Goal: Information Seeking & Learning: Learn about a topic

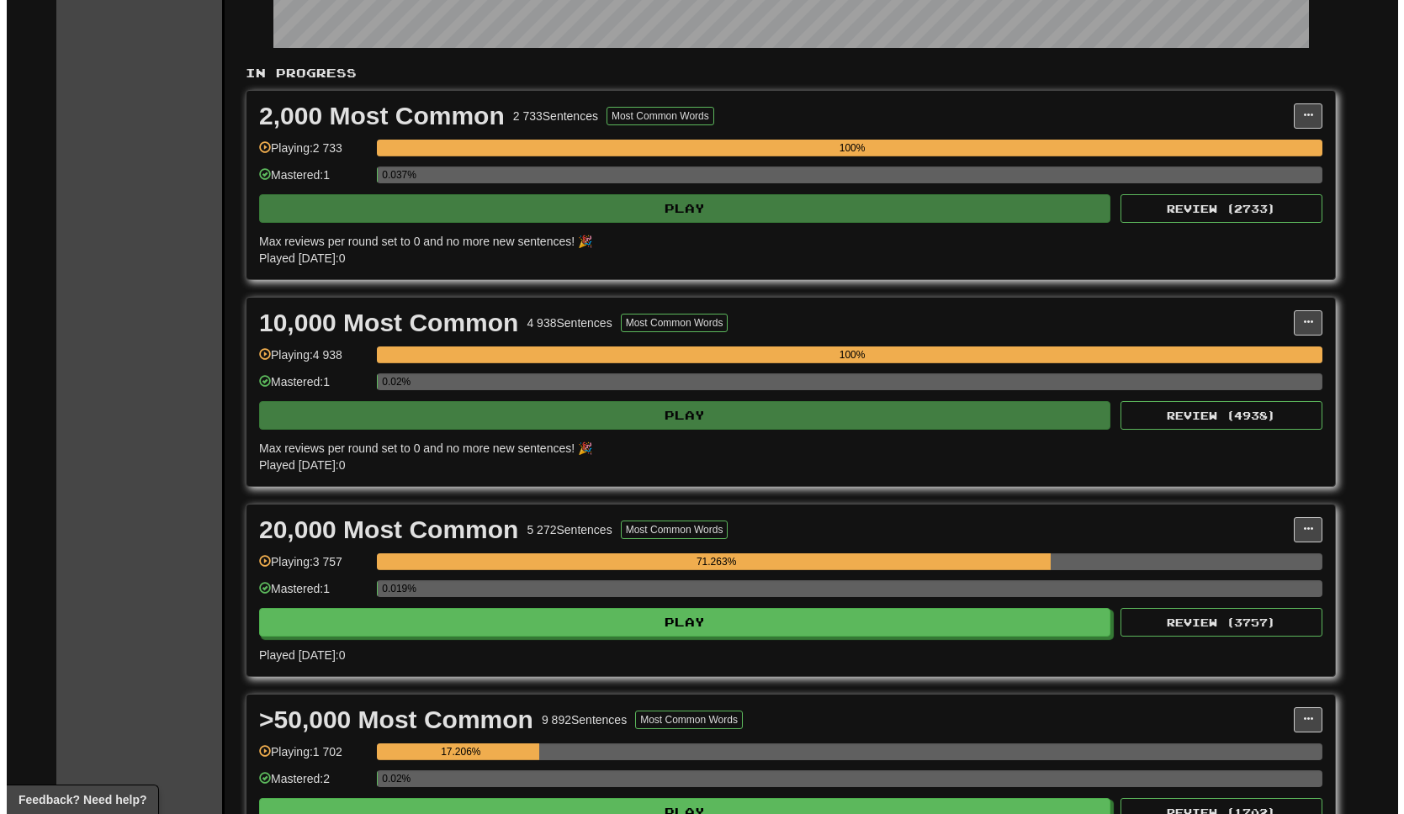
scroll to position [559, 0]
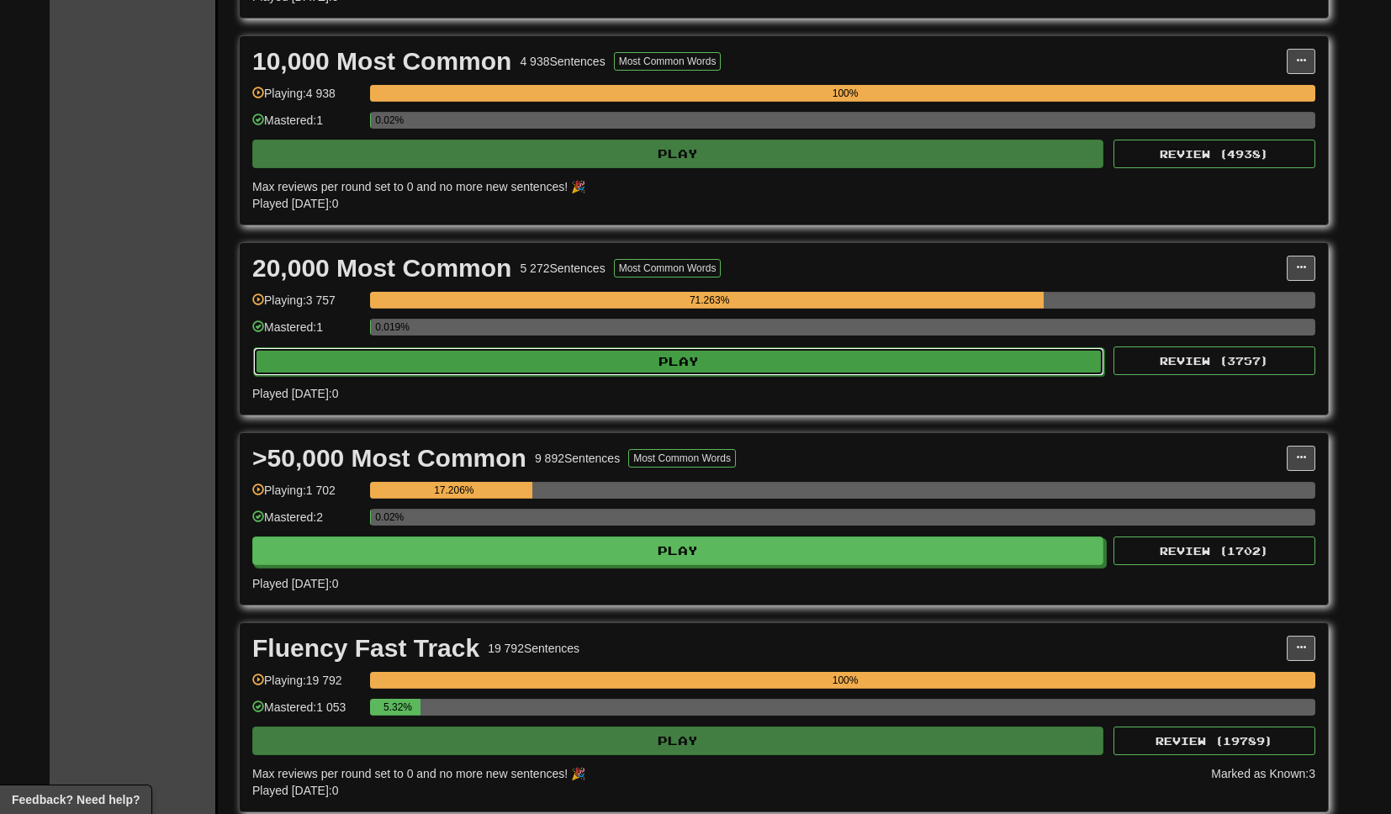
click at [855, 368] on button "Play" at bounding box center [678, 361] width 851 height 29
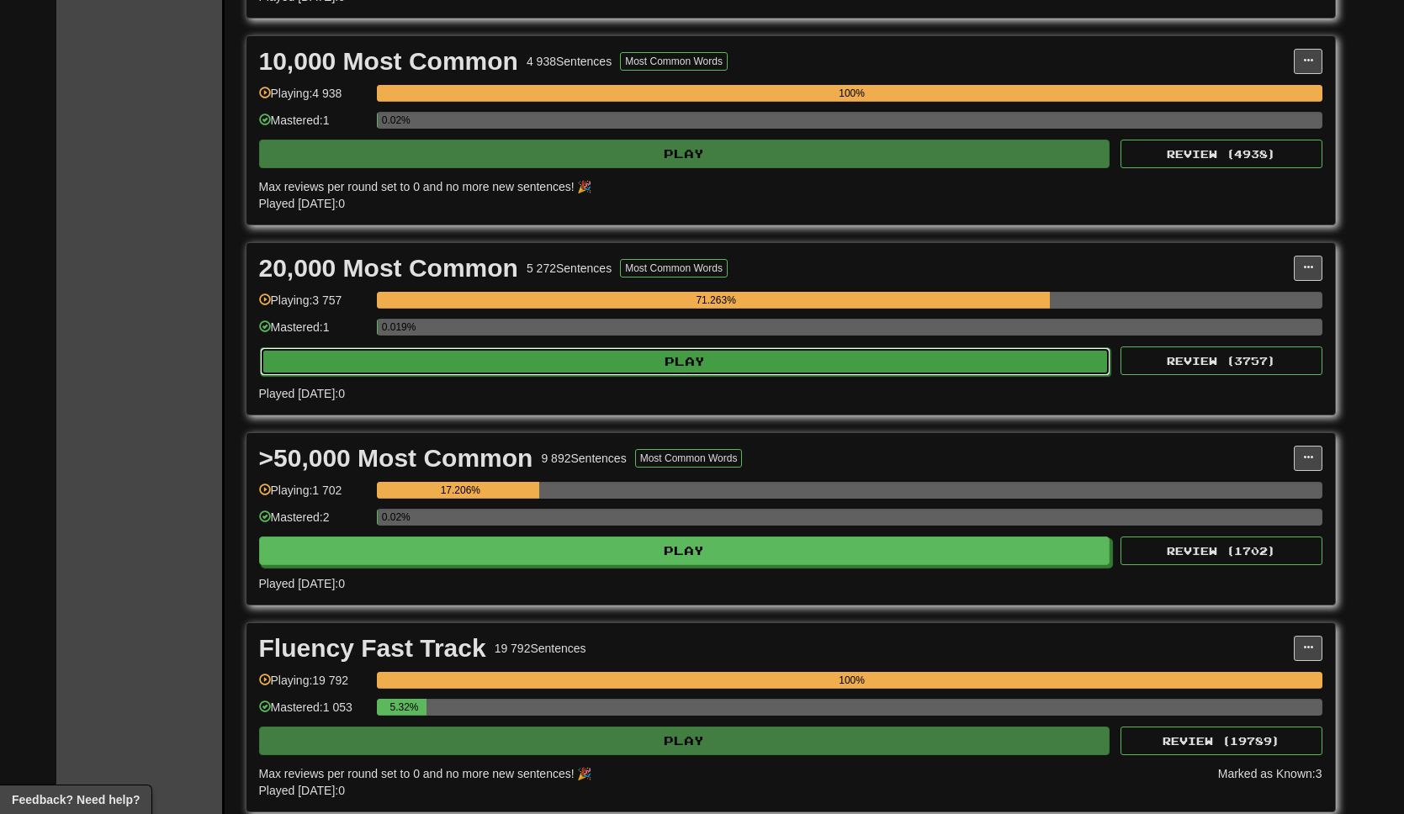
select select "**"
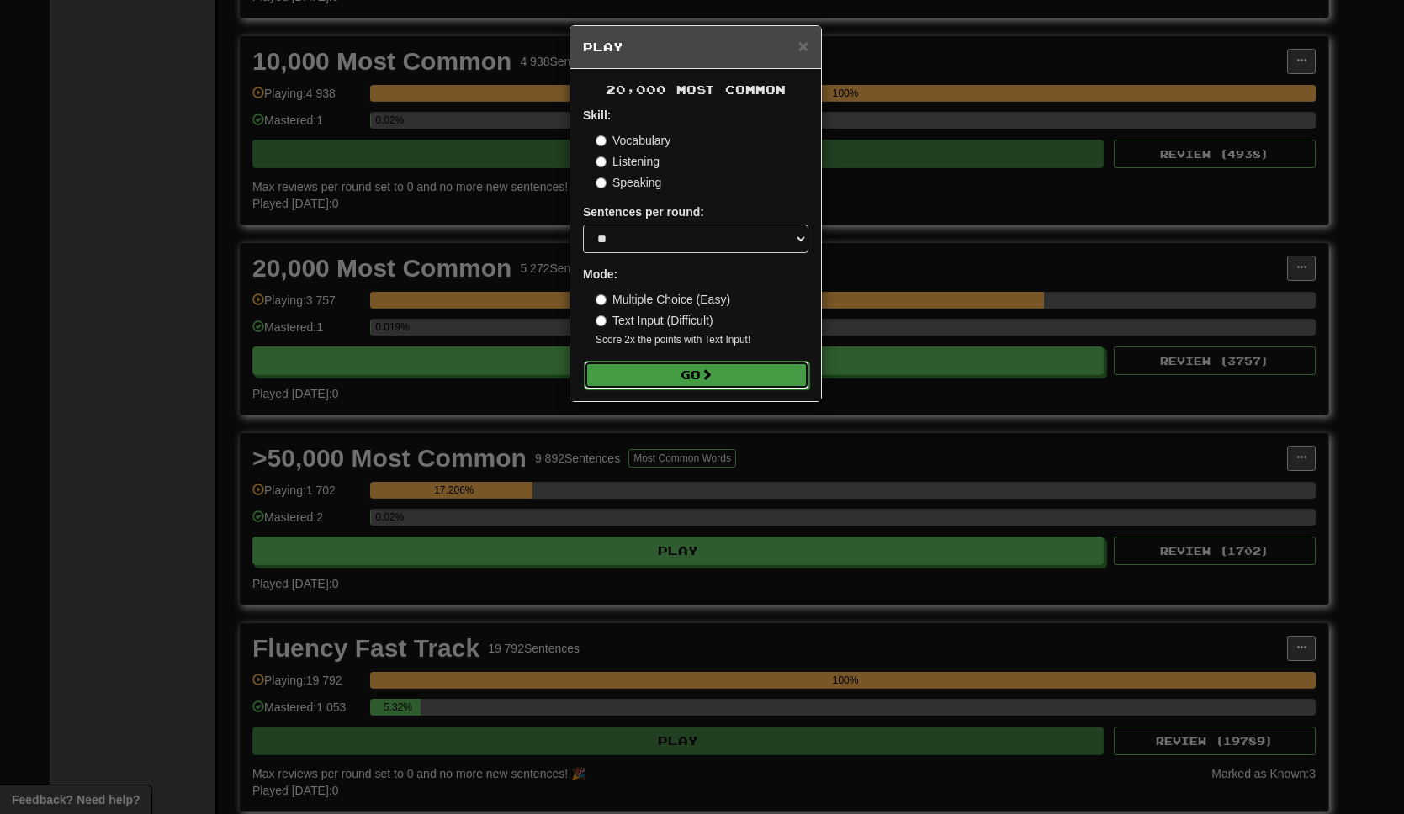
click at [755, 368] on button "Go" at bounding box center [696, 375] width 225 height 29
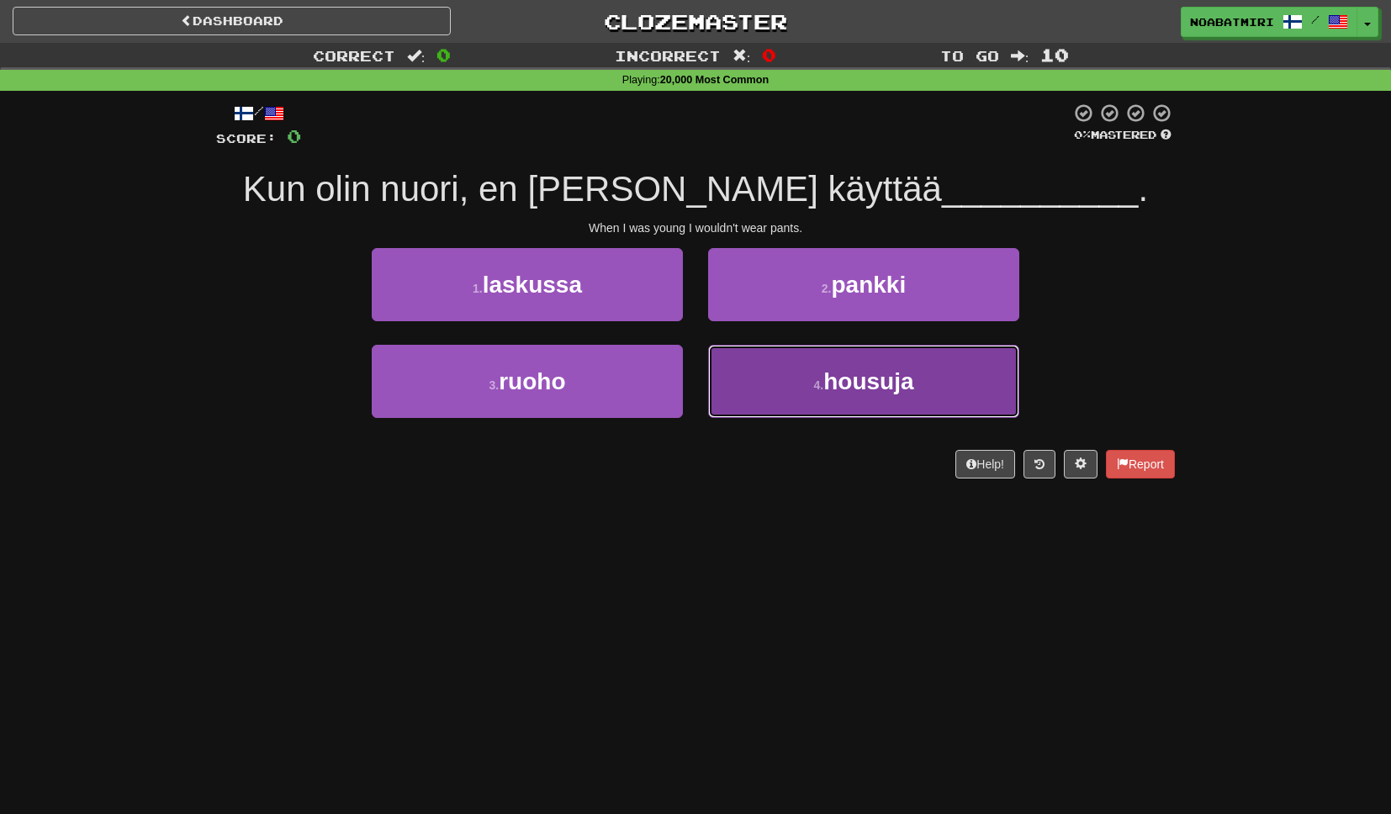
click at [744, 399] on button "4 . housuja" at bounding box center [863, 381] width 311 height 73
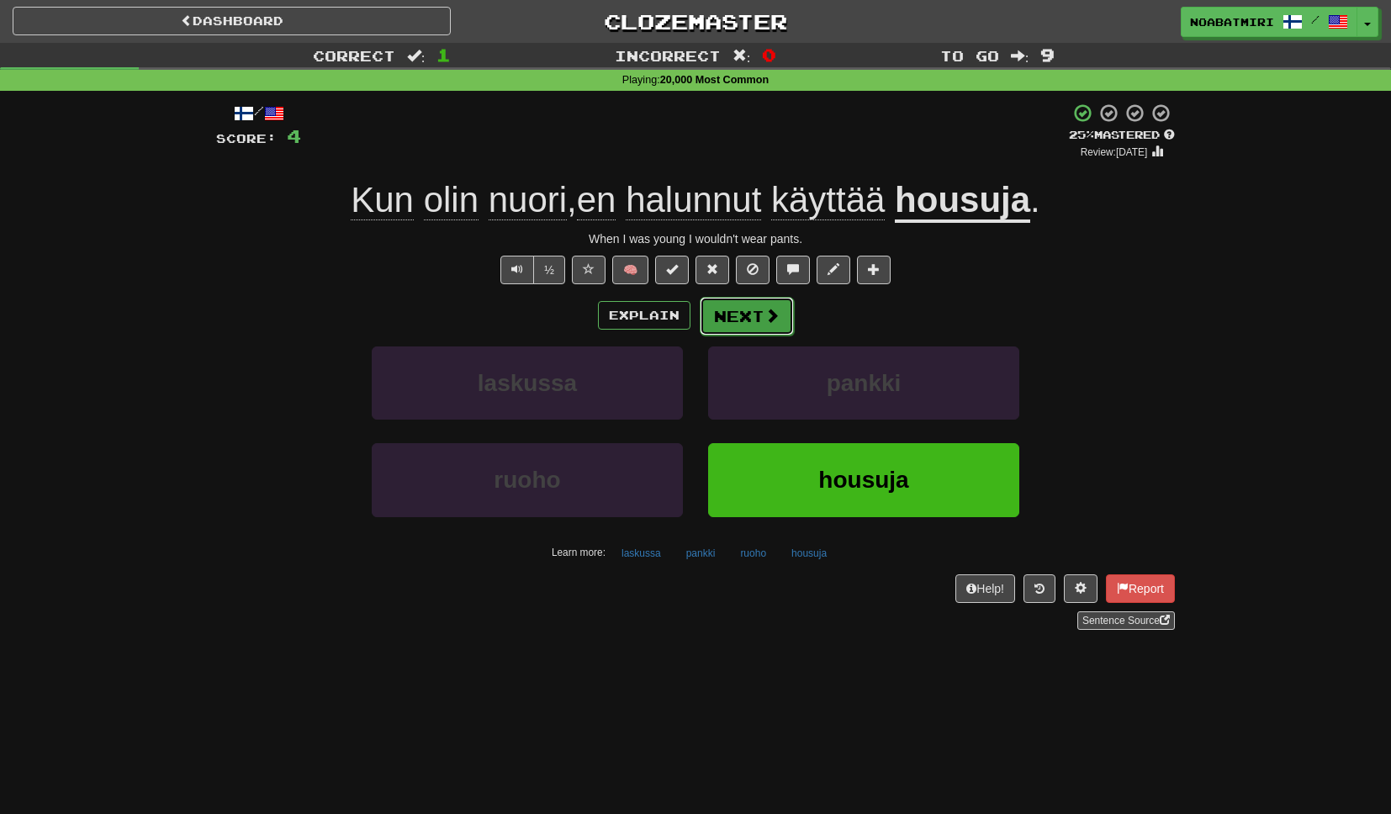
click at [741, 320] on button "Next" at bounding box center [747, 316] width 94 height 39
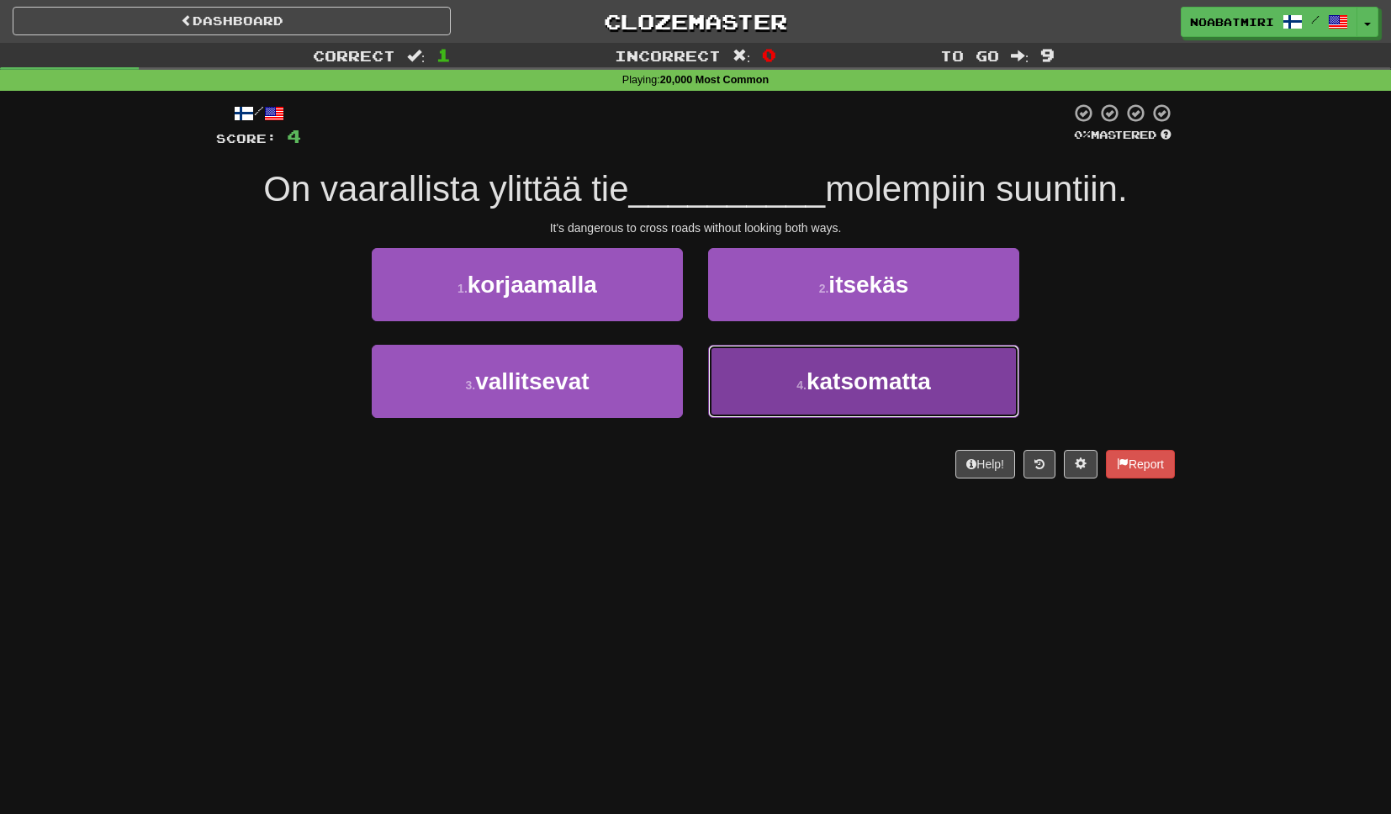
click at [736, 363] on button "4 . katsomatta" at bounding box center [863, 381] width 311 height 73
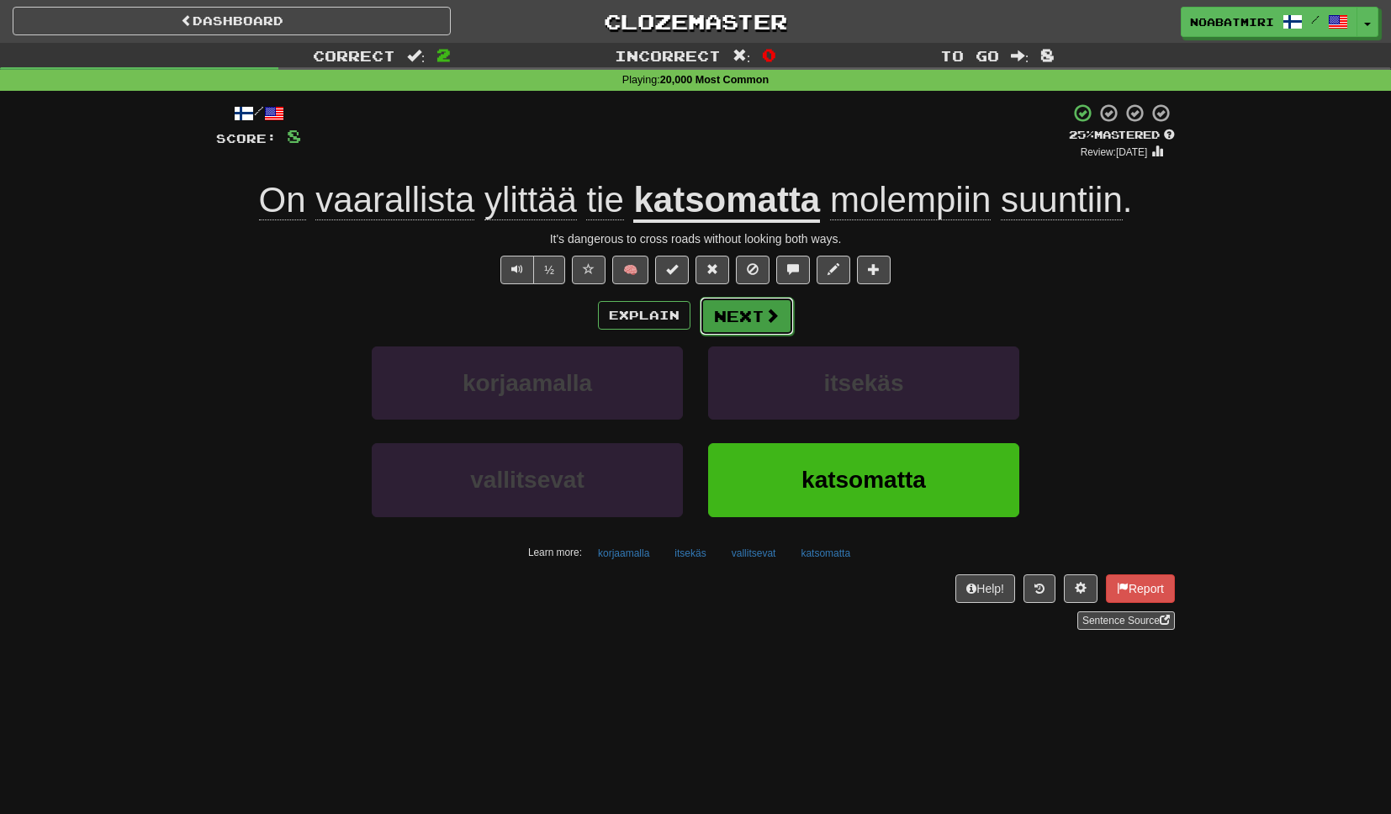
click at [737, 320] on button "Next" at bounding box center [747, 316] width 94 height 39
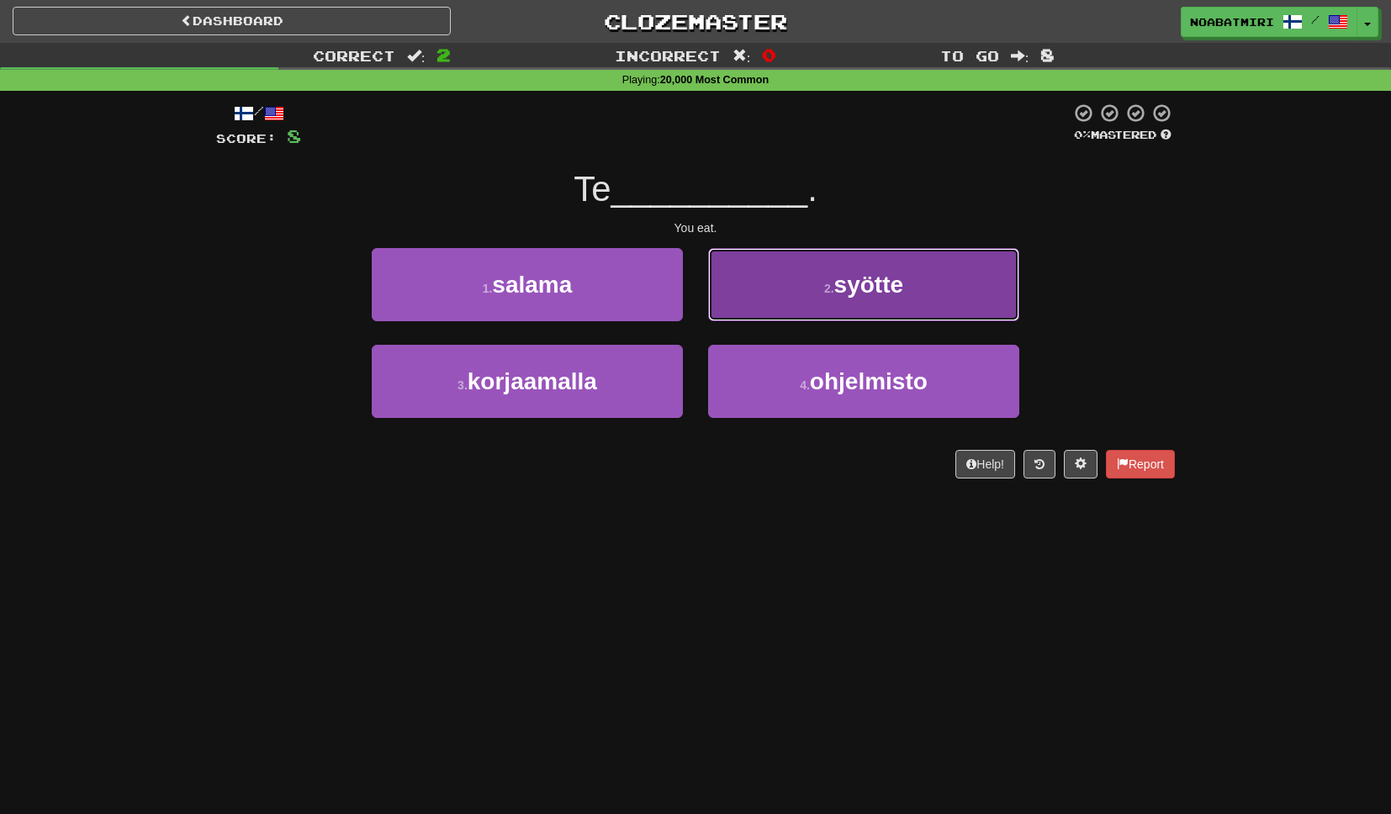
click at [764, 309] on button "2 . syötte" at bounding box center [863, 284] width 311 height 73
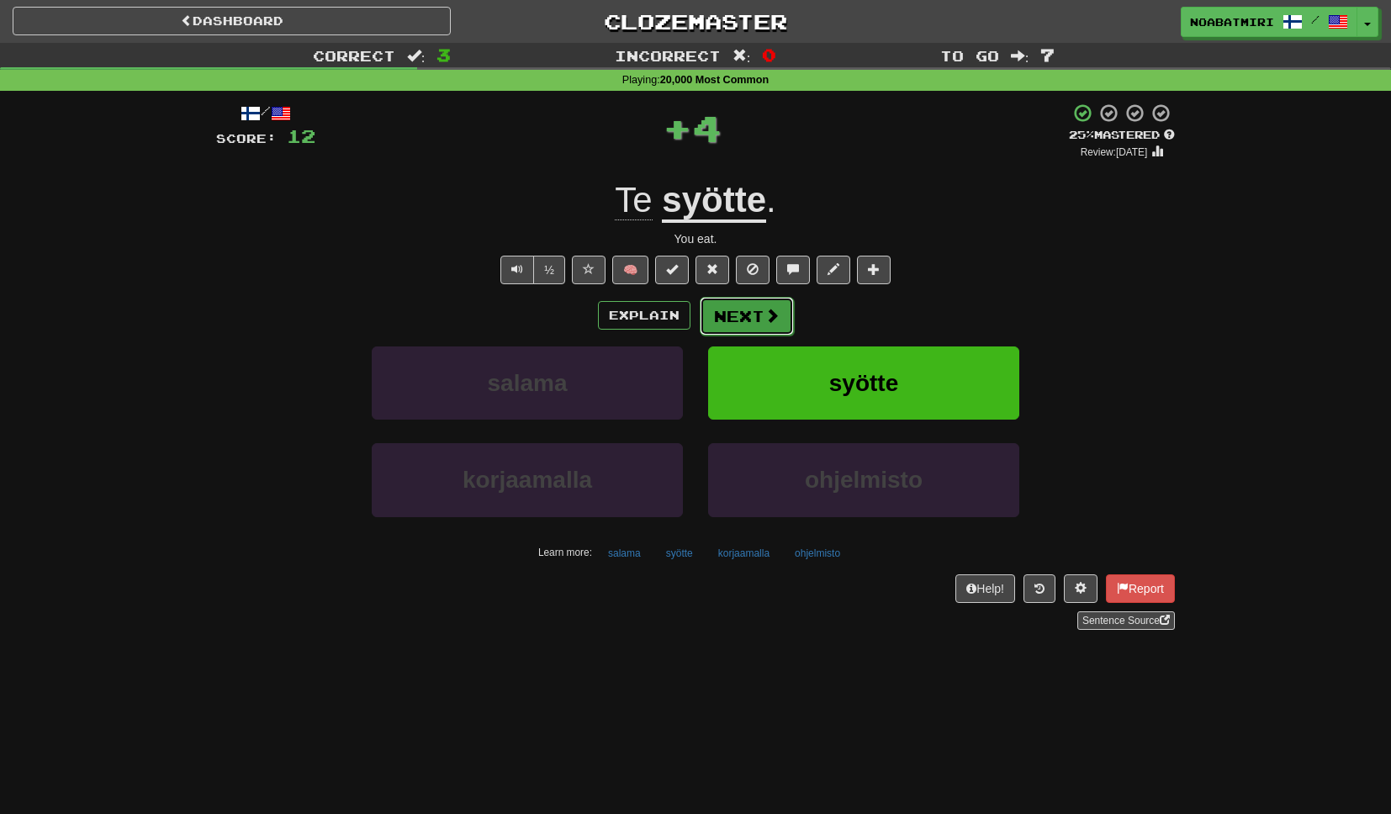
click at [760, 321] on button "Next" at bounding box center [747, 316] width 94 height 39
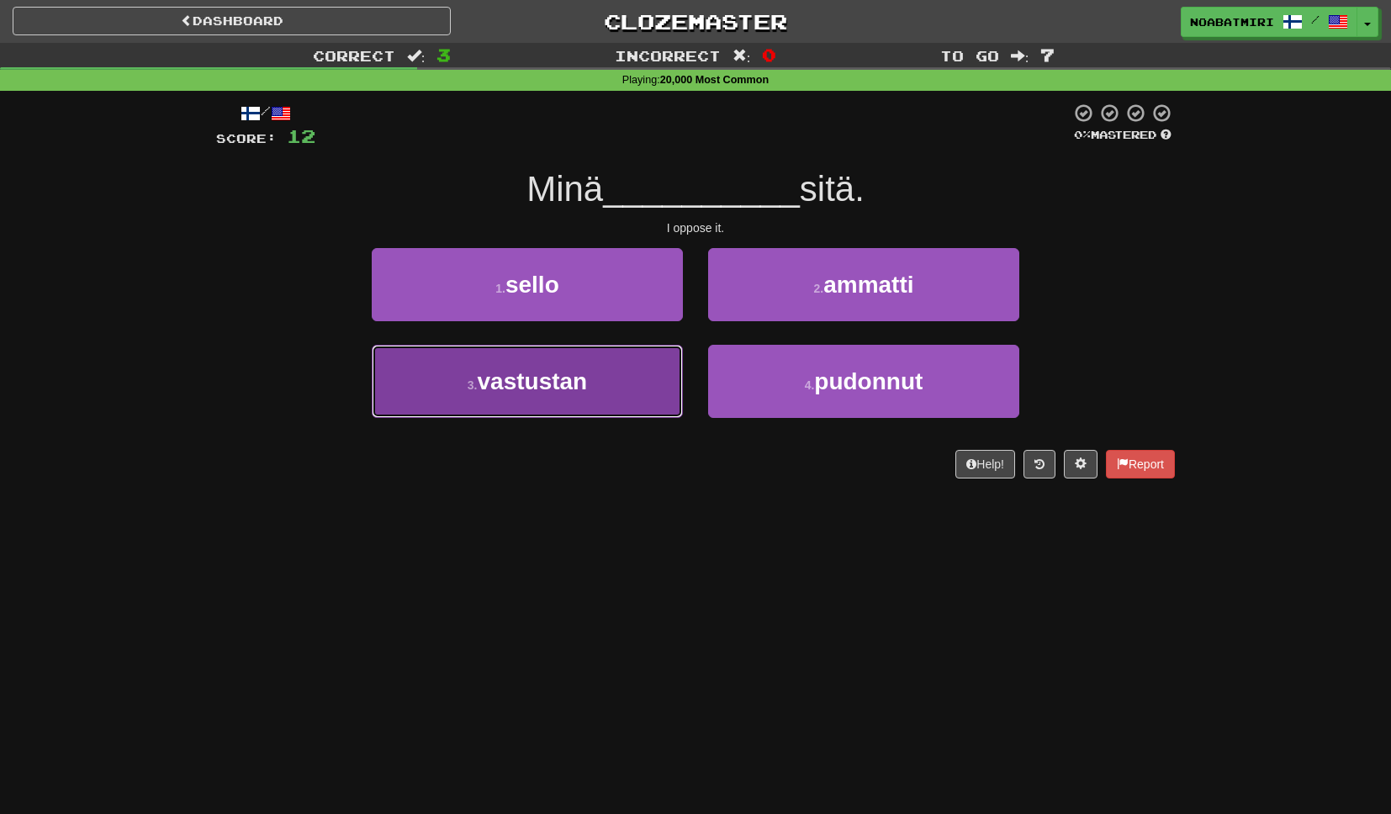
click at [668, 388] on button "3 . vastustan" at bounding box center [527, 381] width 311 height 73
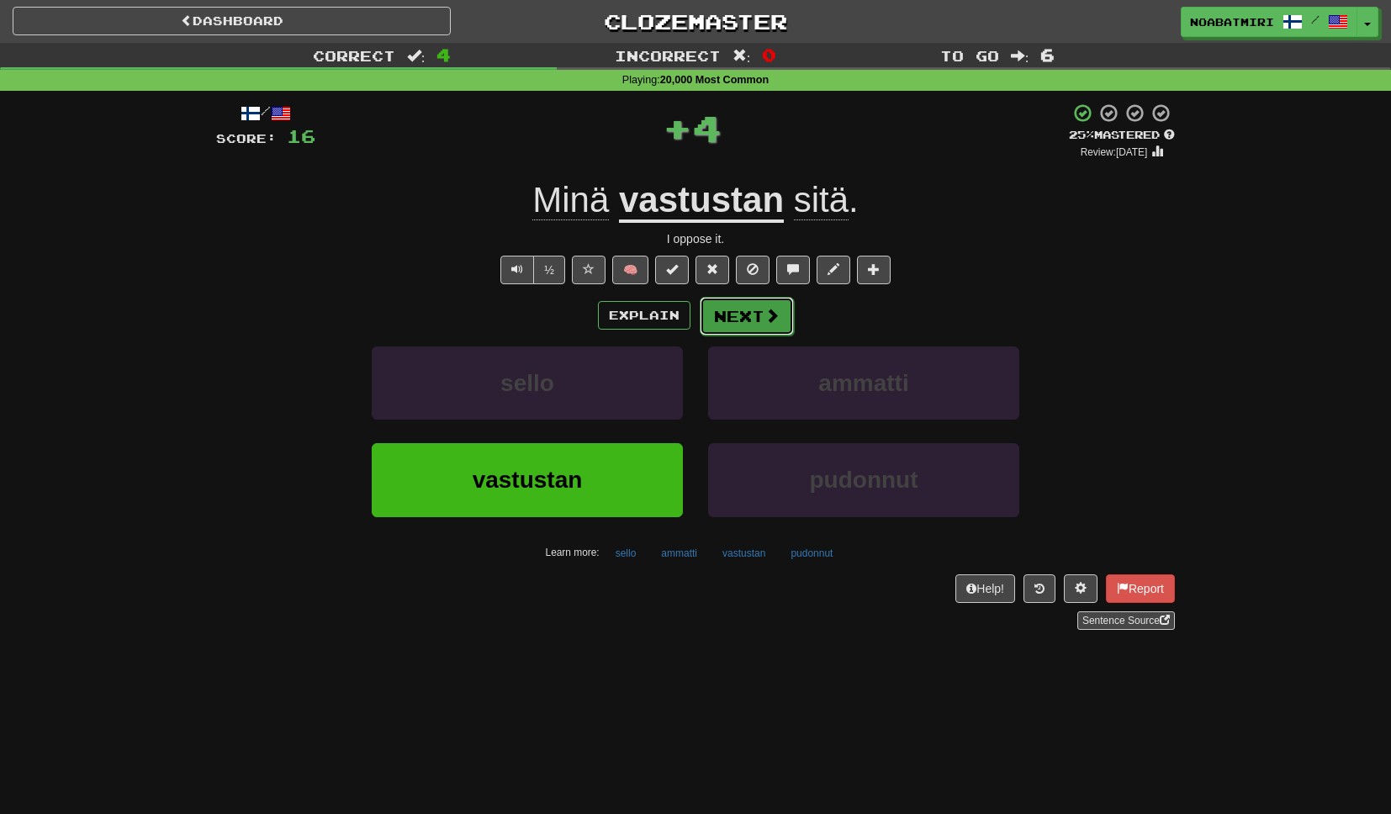
click at [760, 321] on button "Next" at bounding box center [747, 316] width 94 height 39
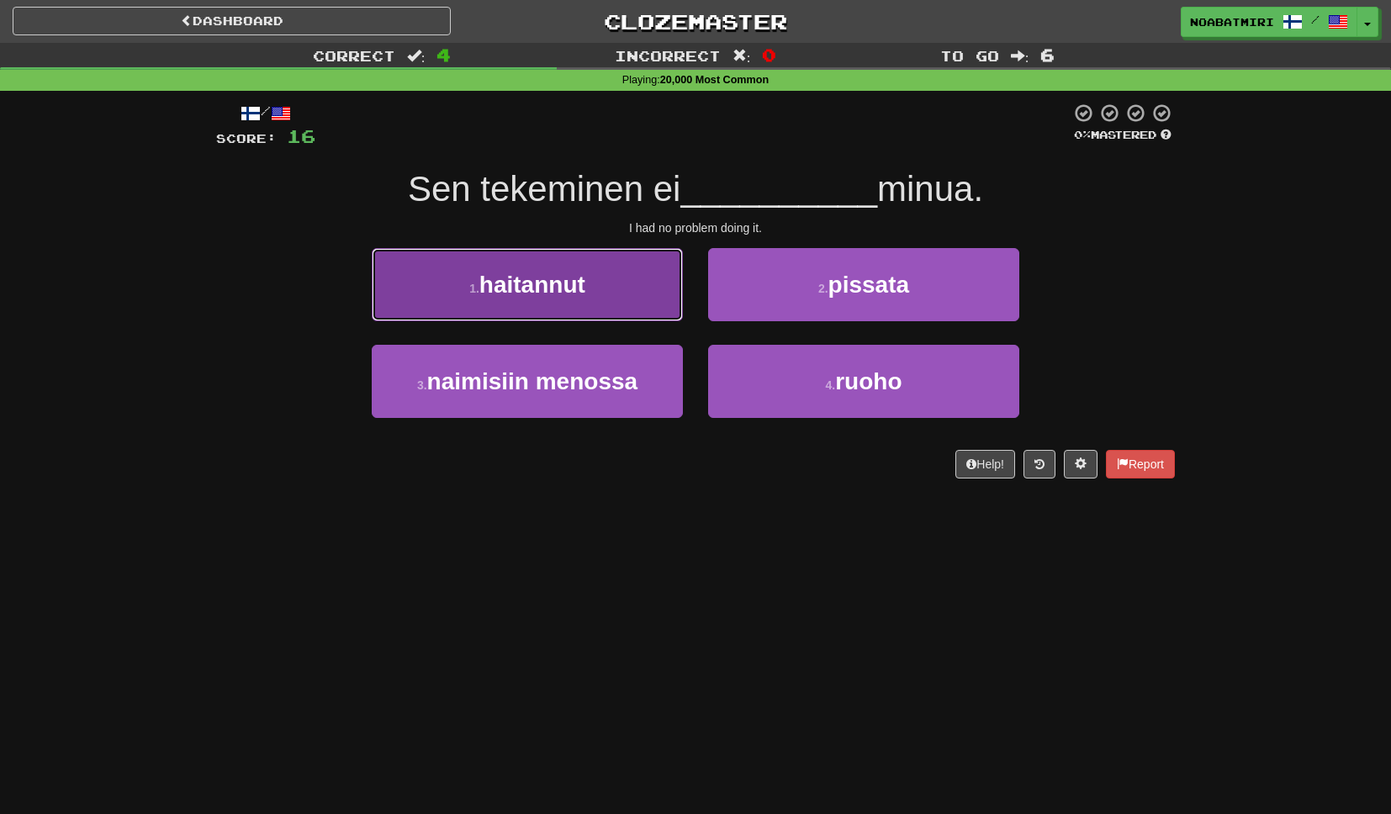
click at [664, 285] on button "1 . haitannut" at bounding box center [527, 284] width 311 height 73
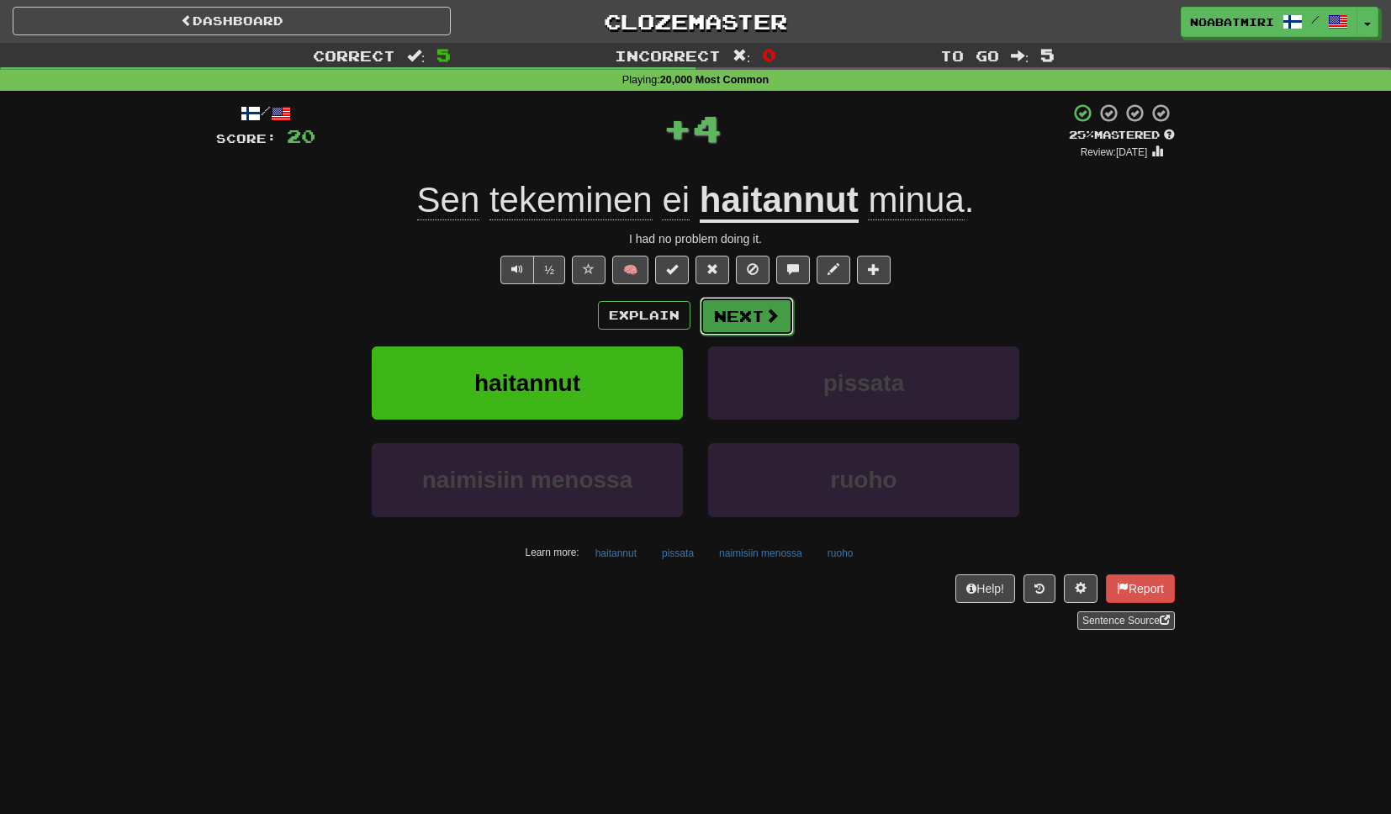
click at [746, 325] on button "Next" at bounding box center [747, 316] width 94 height 39
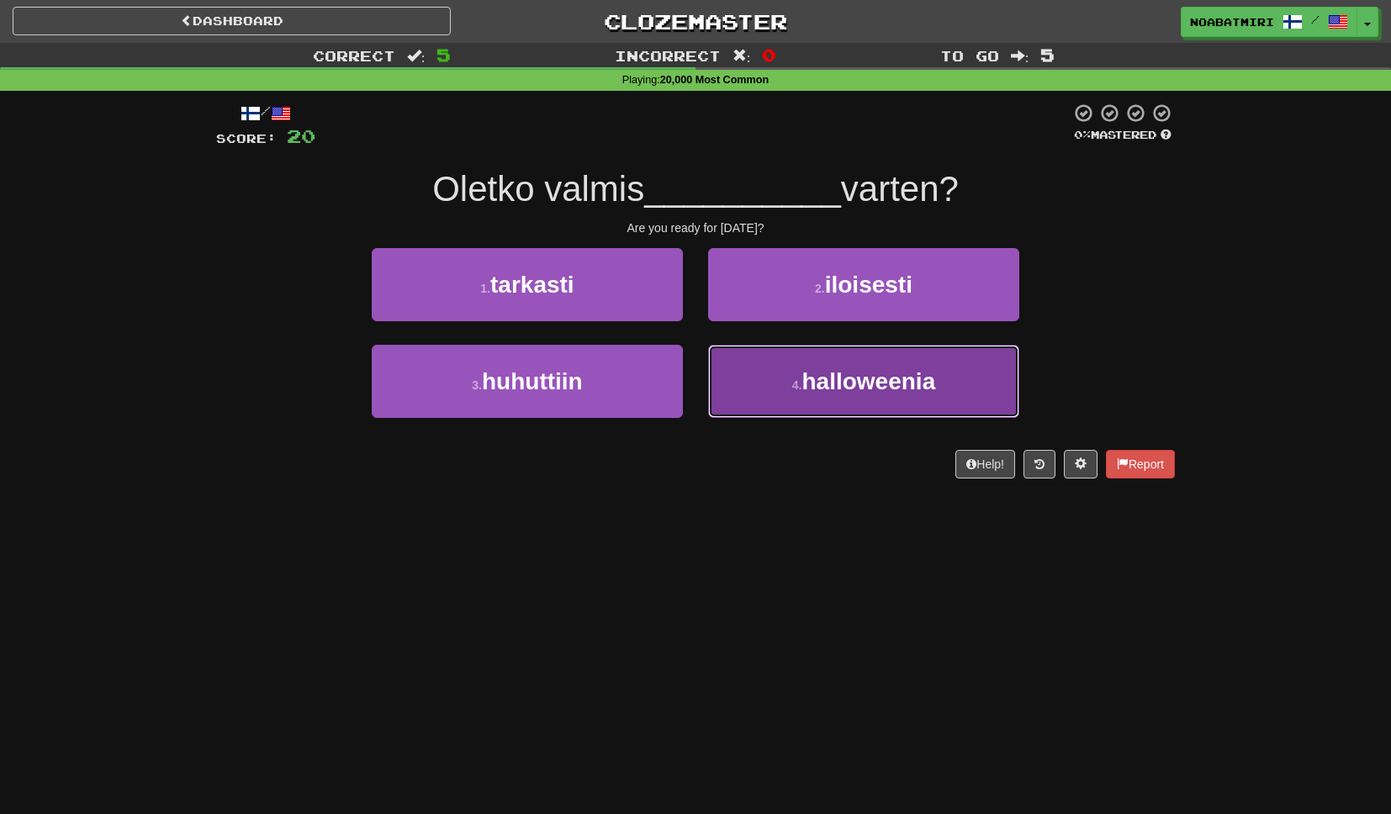
click at [756, 385] on button "4 . halloweenia" at bounding box center [863, 381] width 311 height 73
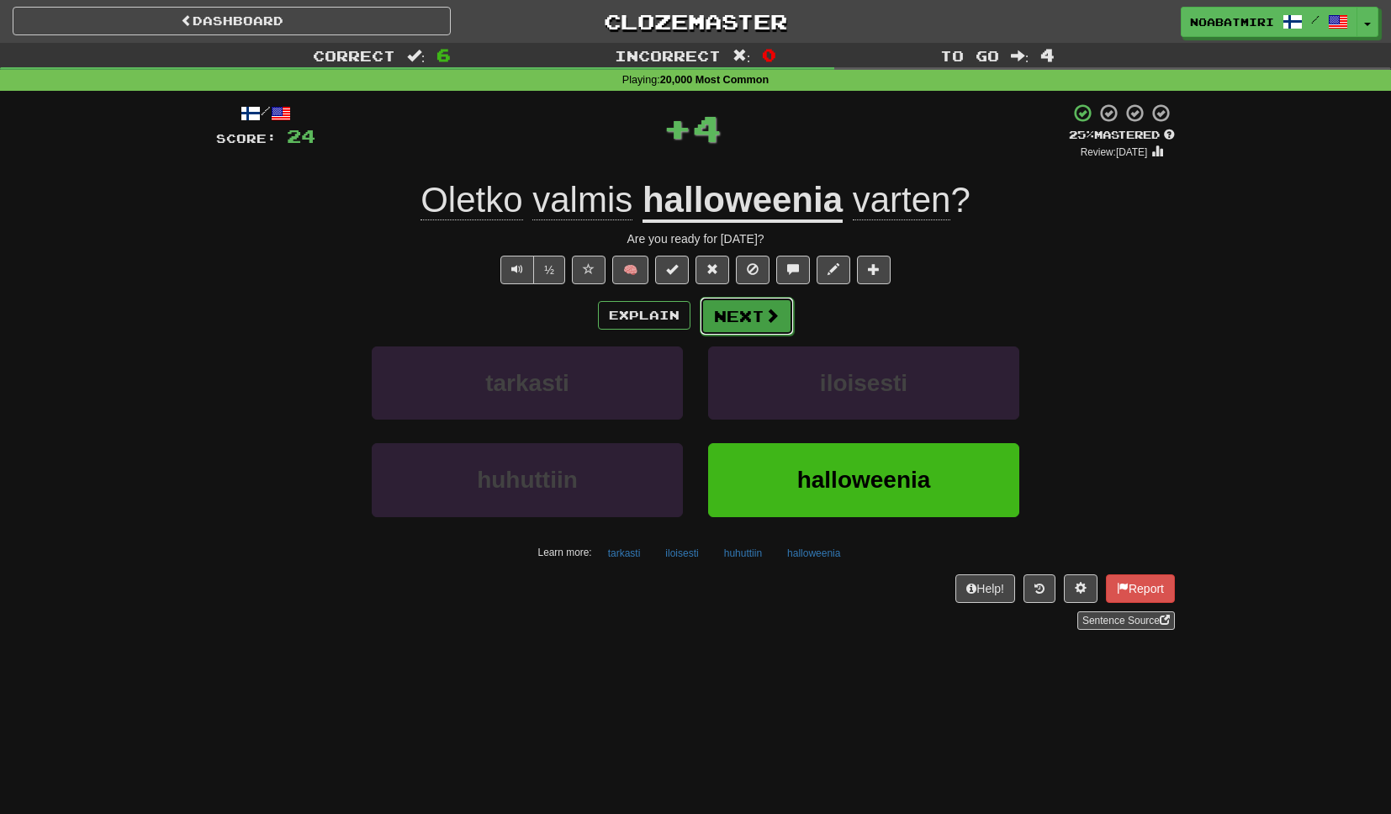
click at [739, 317] on button "Next" at bounding box center [747, 316] width 94 height 39
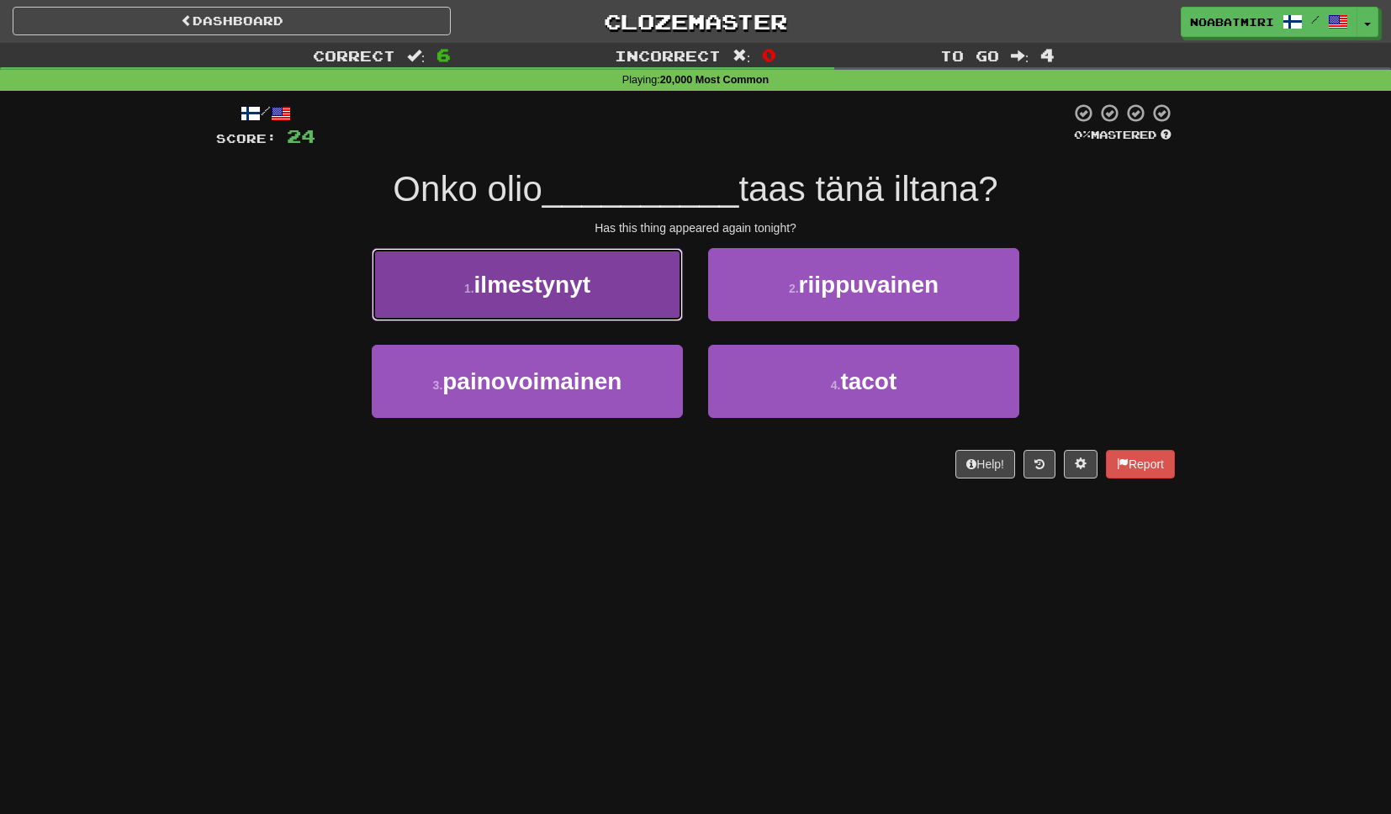
click at [601, 271] on button "1 . ilmestynyt" at bounding box center [527, 284] width 311 height 73
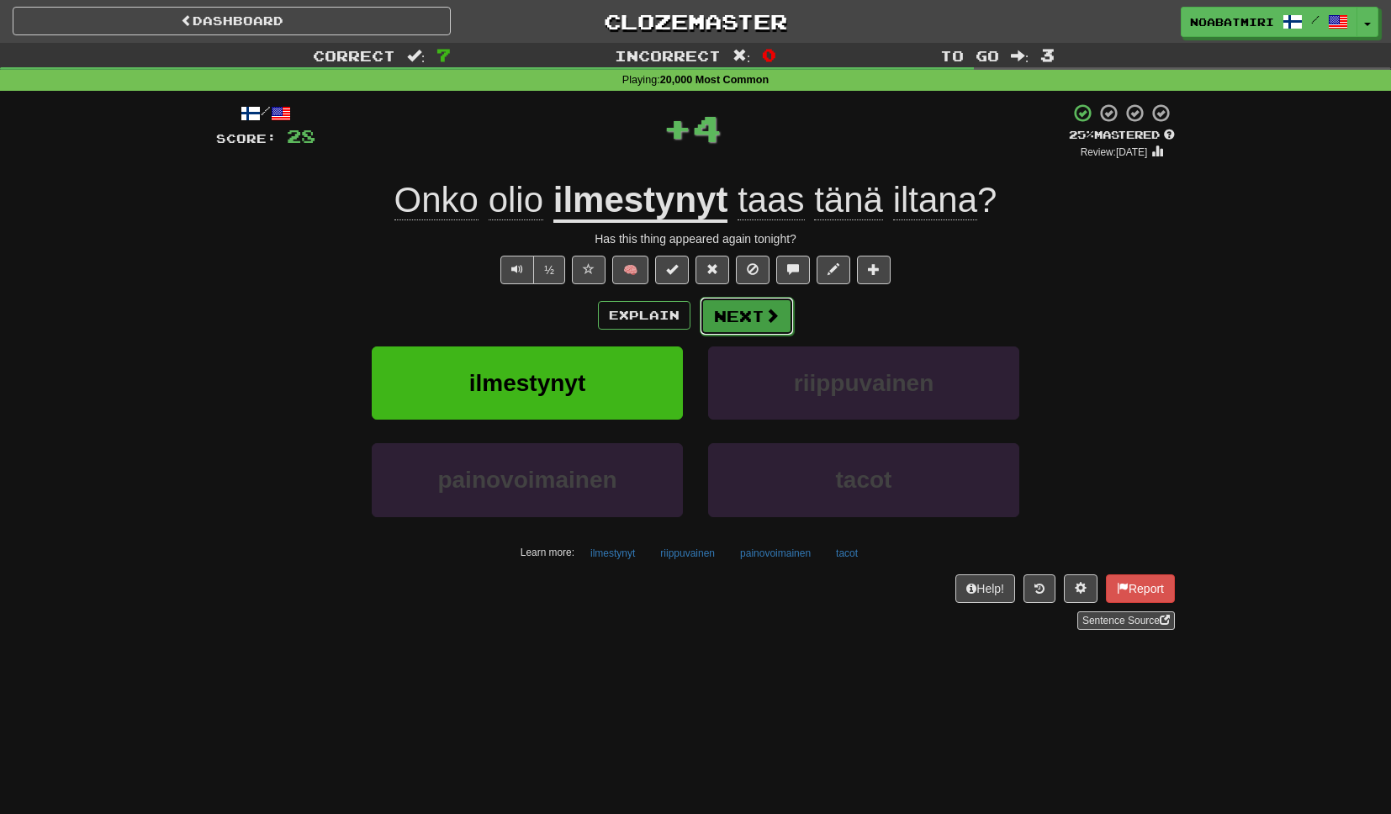
click at [728, 315] on button "Next" at bounding box center [747, 316] width 94 height 39
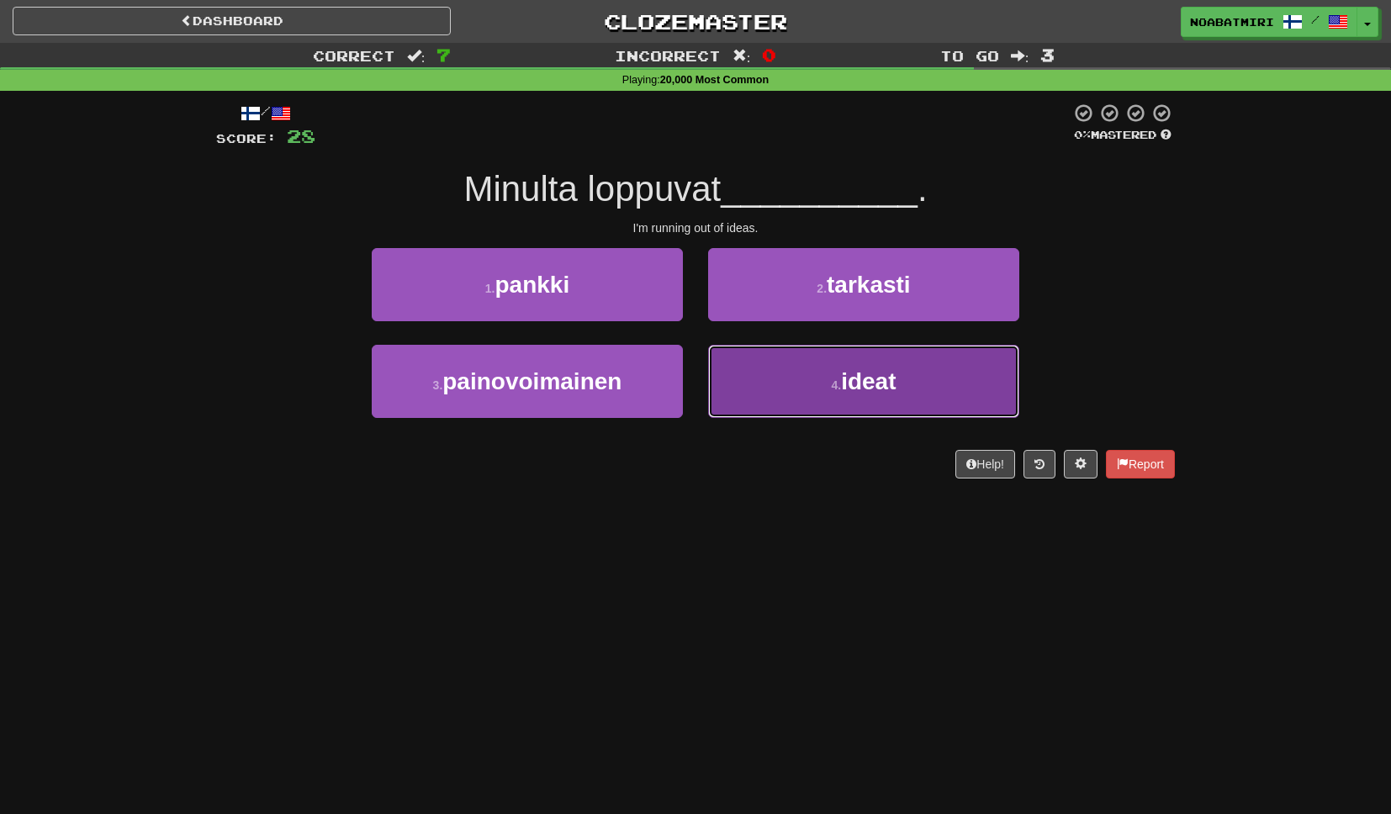
click at [768, 363] on button "4 . ideat" at bounding box center [863, 381] width 311 height 73
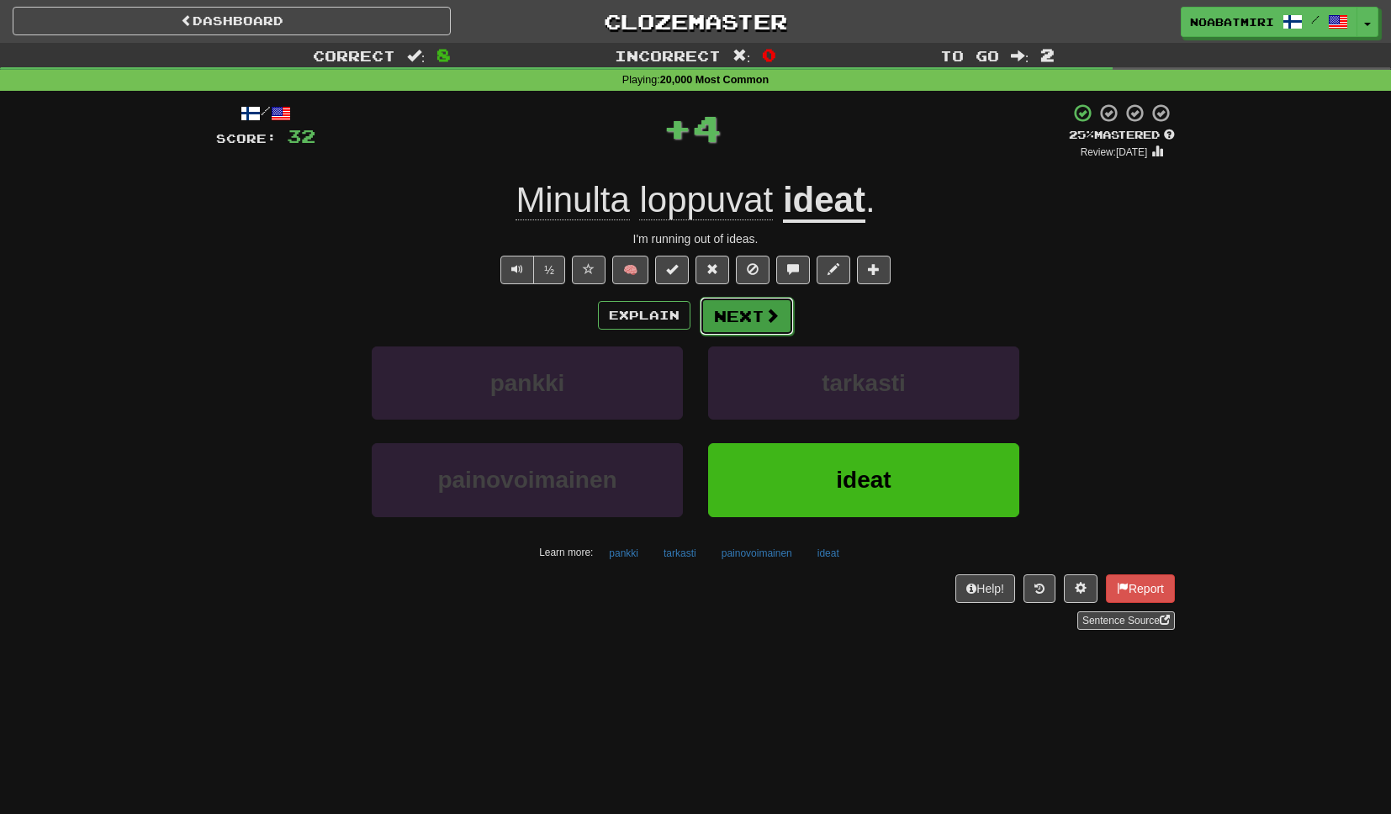
click at [741, 328] on button "Next" at bounding box center [747, 316] width 94 height 39
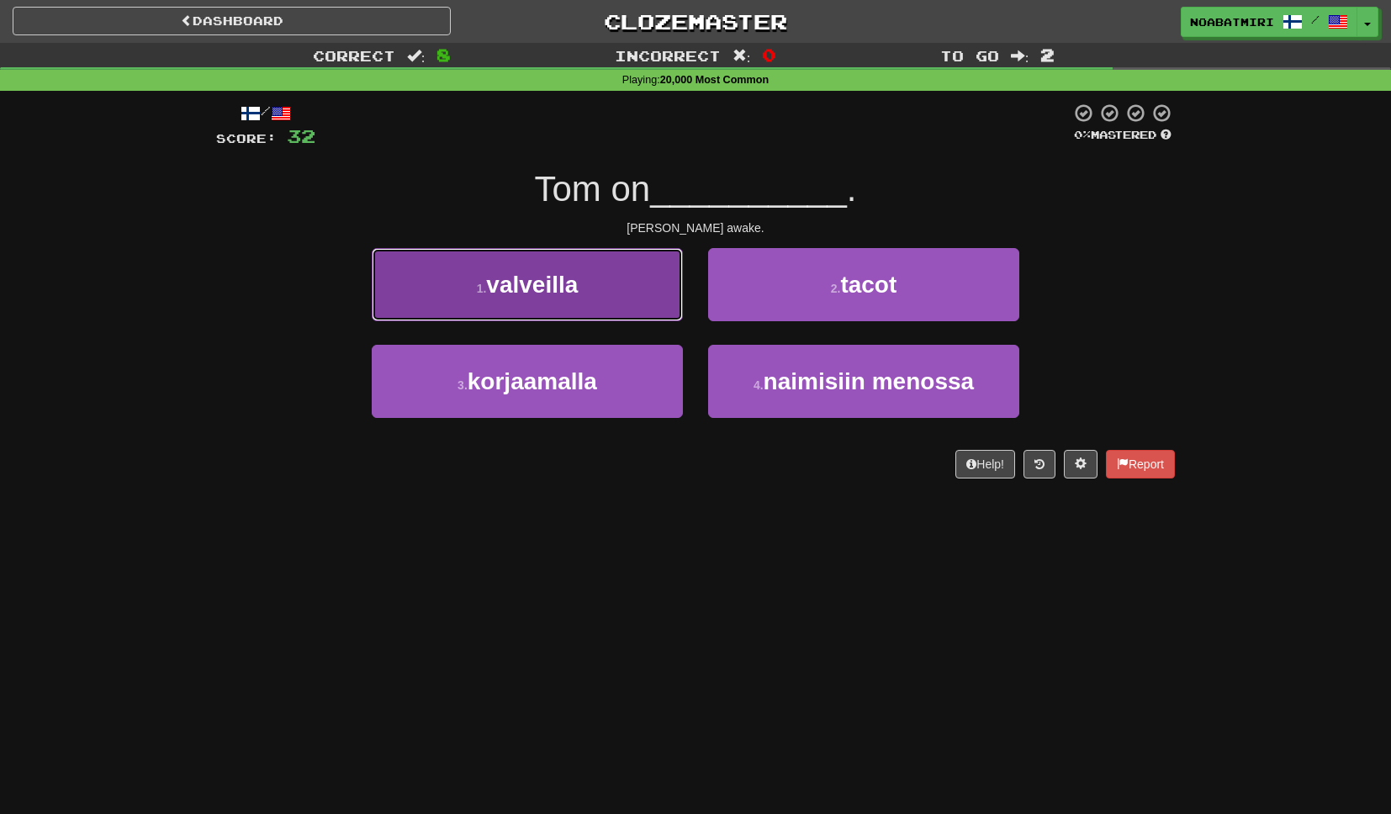
click at [652, 310] on button "1 . valveilla" at bounding box center [527, 284] width 311 height 73
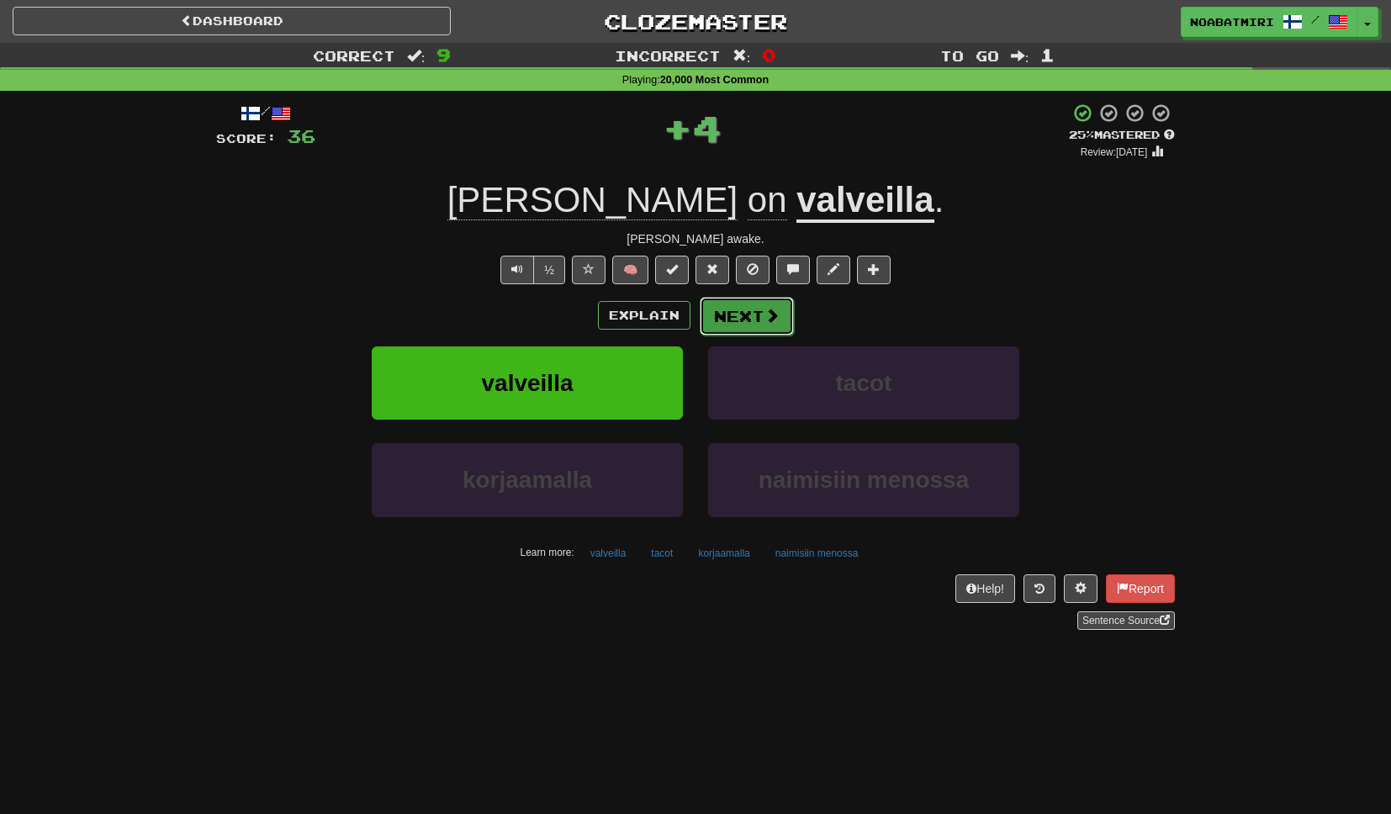
click at [719, 316] on button "Next" at bounding box center [747, 316] width 94 height 39
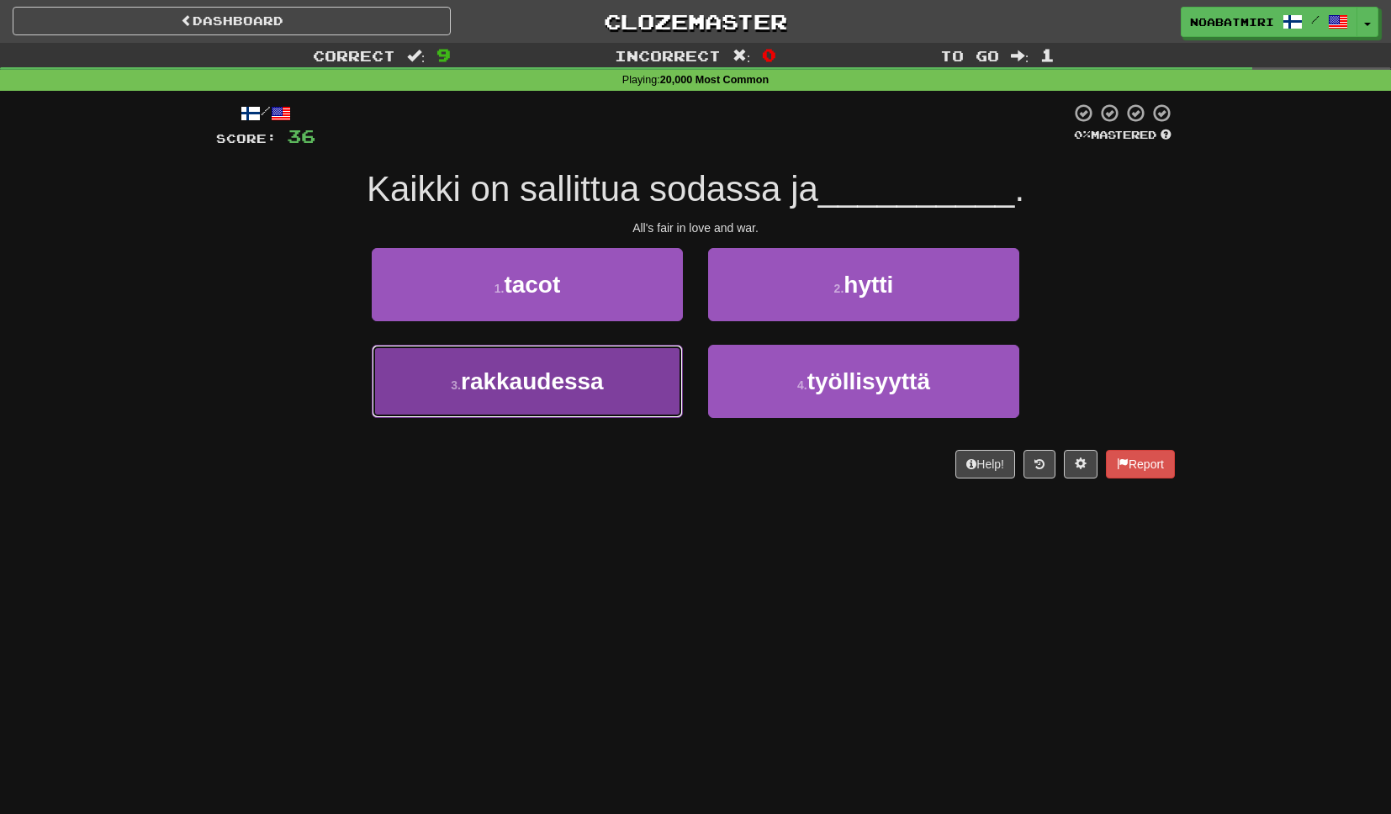
click at [659, 383] on button "3 . rakkaudessa" at bounding box center [527, 381] width 311 height 73
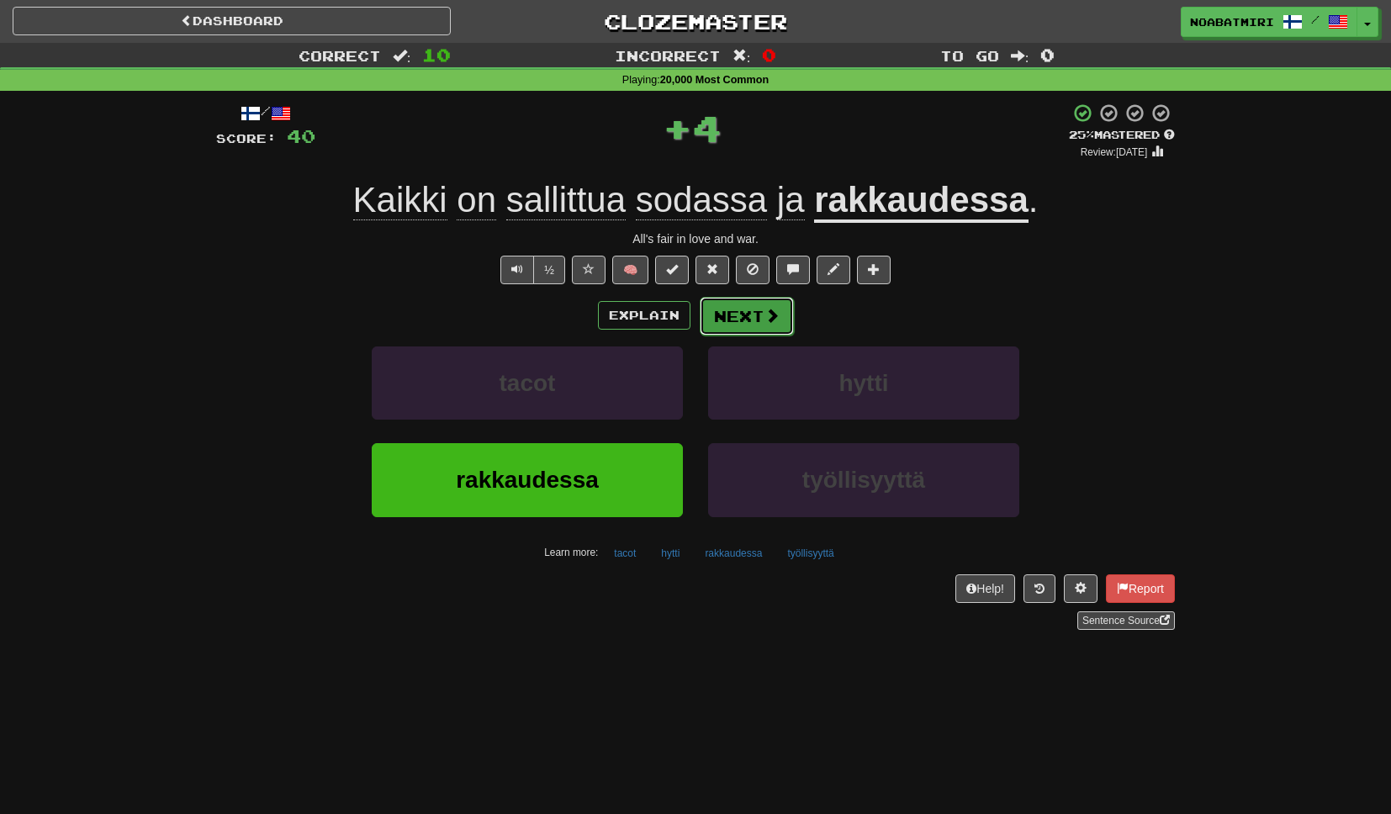
click at [721, 315] on button "Next" at bounding box center [747, 316] width 94 height 39
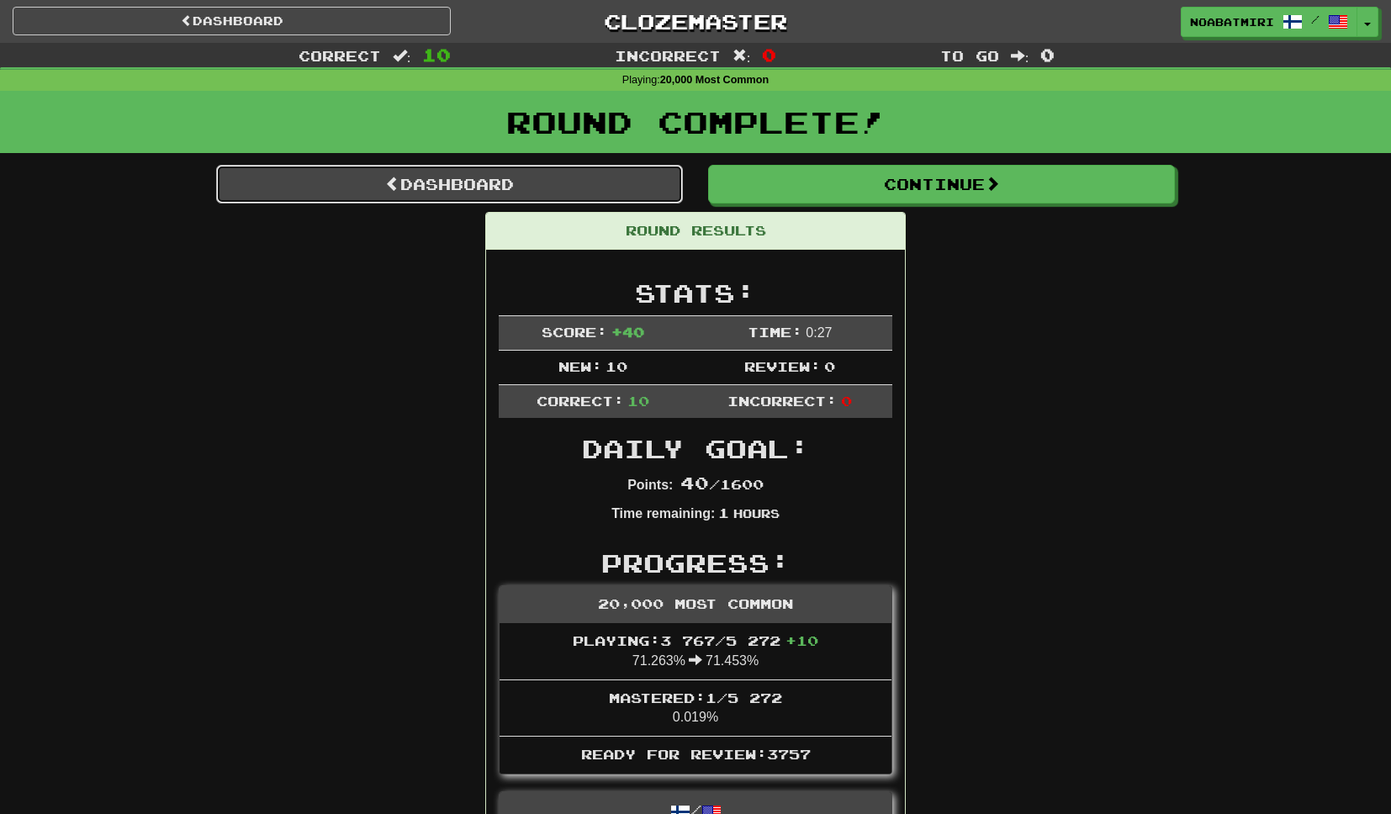
click at [463, 173] on link "Dashboard" at bounding box center [449, 184] width 467 height 39
